Goal: Task Accomplishment & Management: Manage account settings

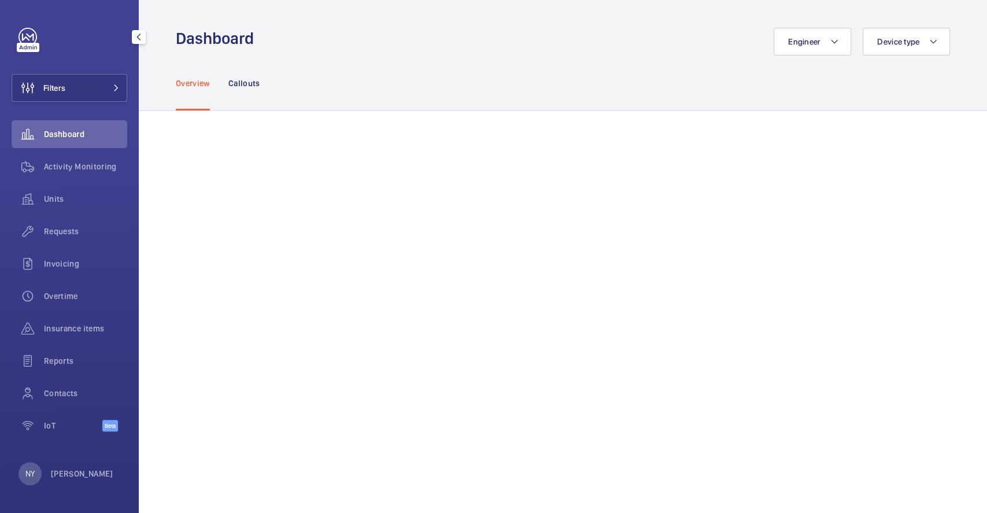
click at [48, 471] on div "NY [PERSON_NAME]" at bounding box center [65, 473] width 95 height 23
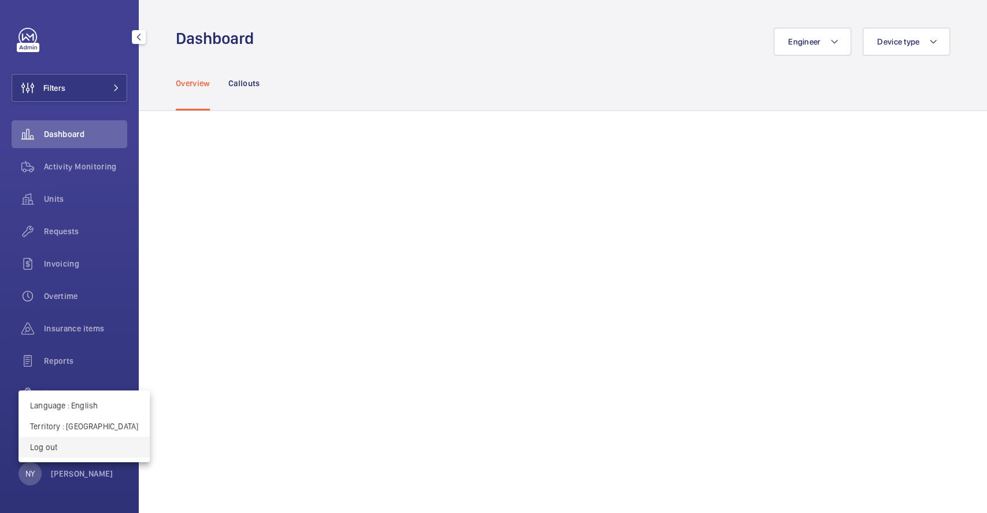
click at [66, 450] on p "Log out" at bounding box center [84, 447] width 108 height 12
